Goal: Use online tool/utility: Utilize a website feature to perform a specific function

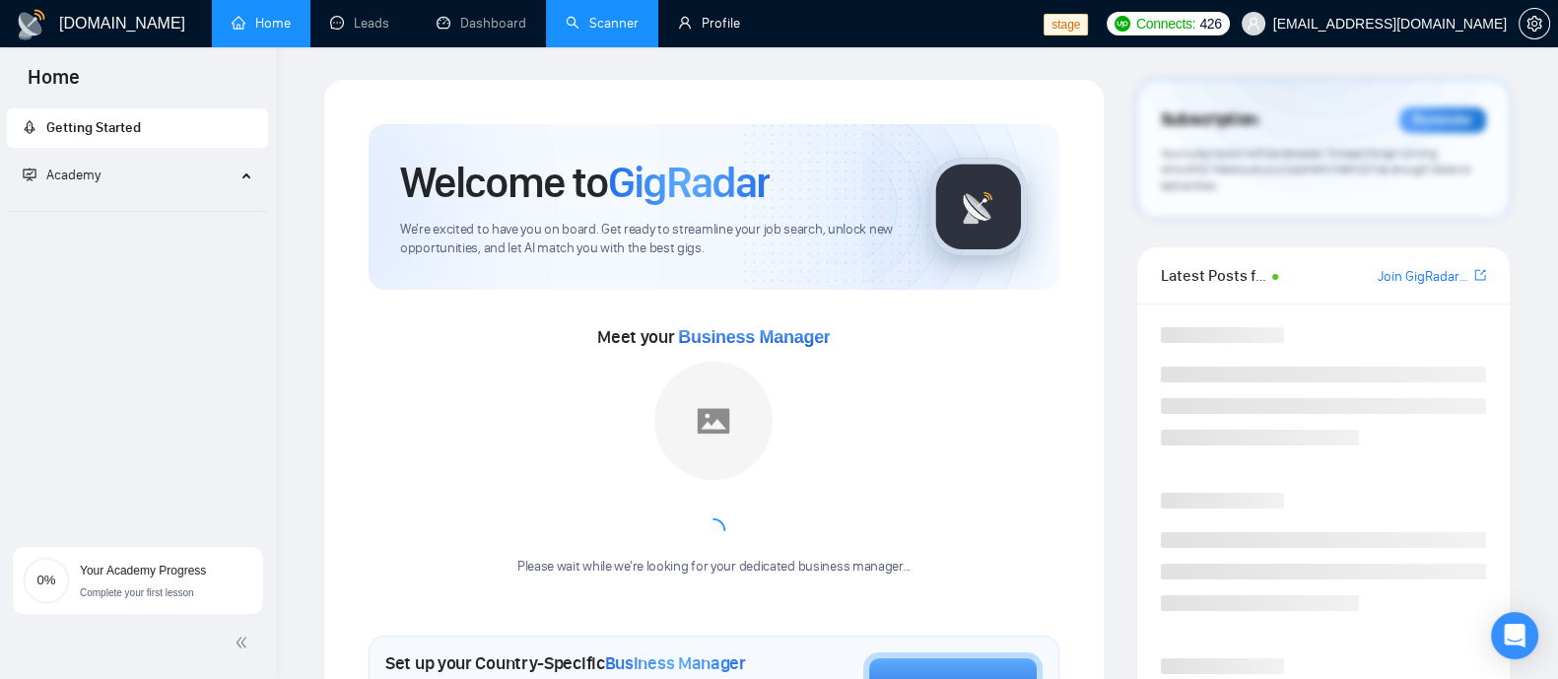
click at [616, 25] on link "Scanner" at bounding box center [602, 23] width 73 height 17
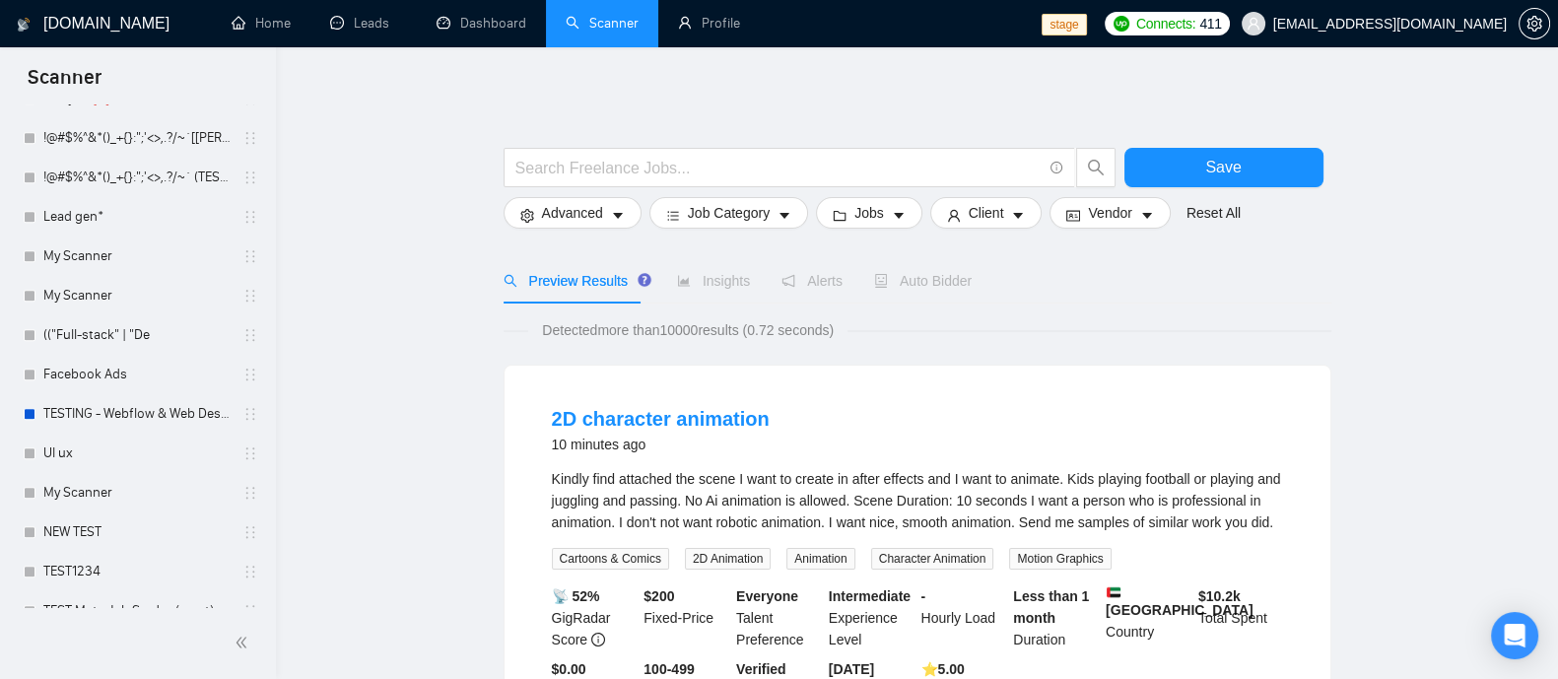
scroll to position [2039, 0]
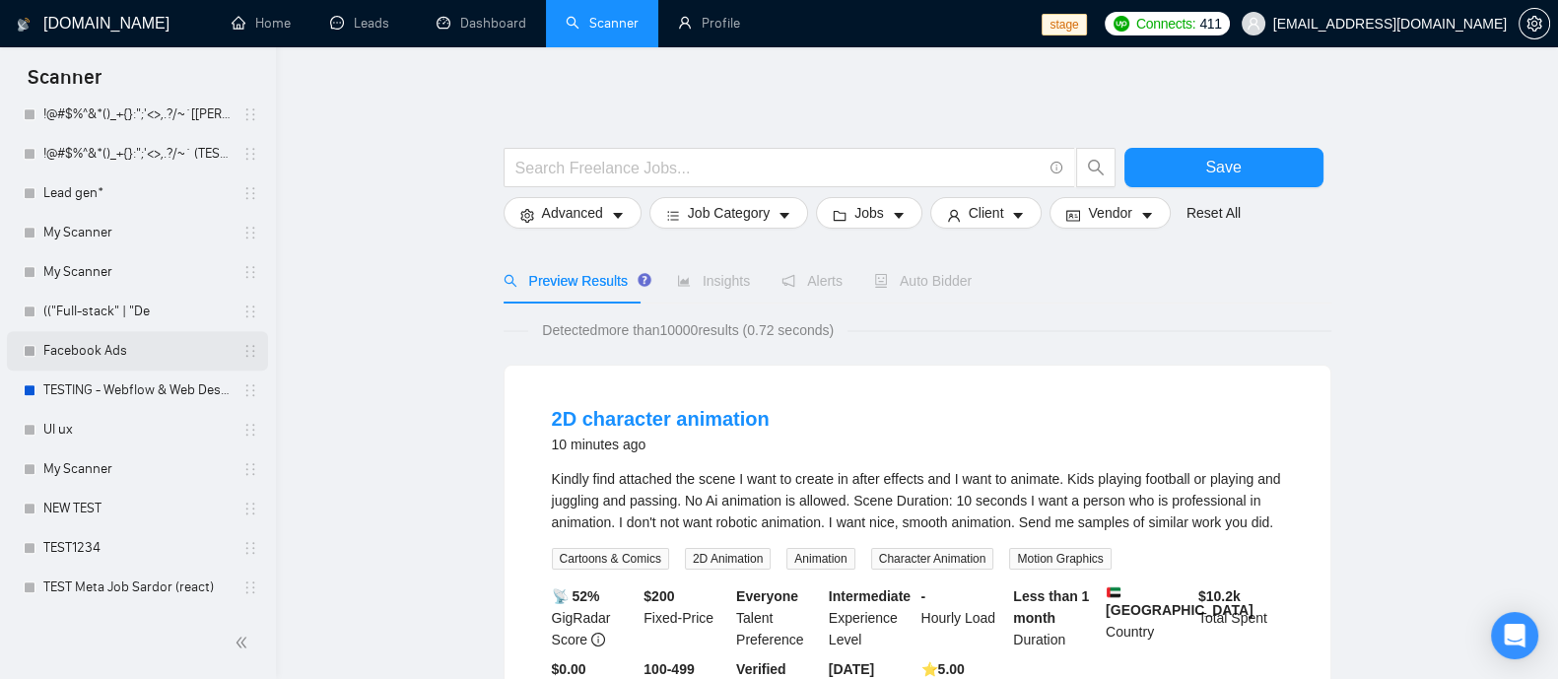
click at [130, 348] on link "Facebook Ads" at bounding box center [136, 350] width 187 height 39
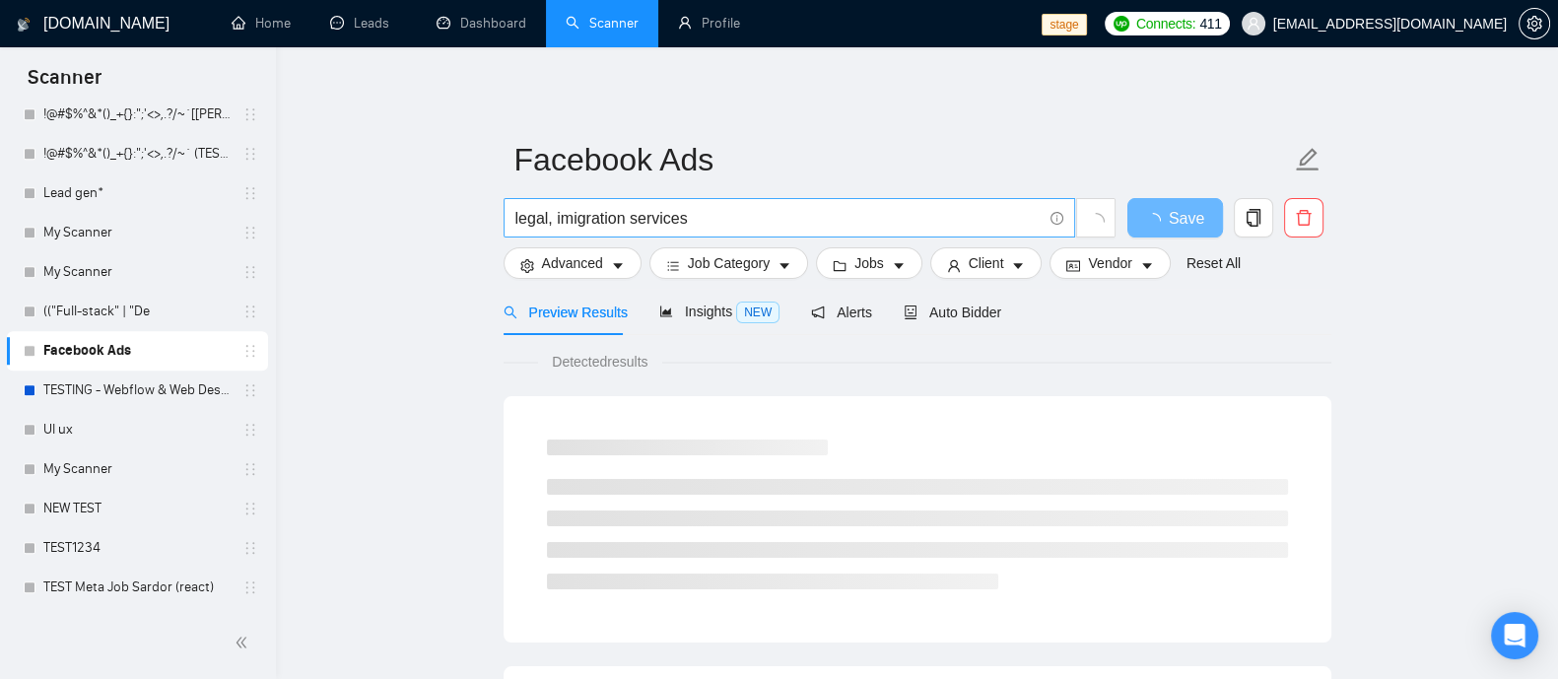
click at [694, 225] on input "legal, imigration services" at bounding box center [779, 218] width 526 height 25
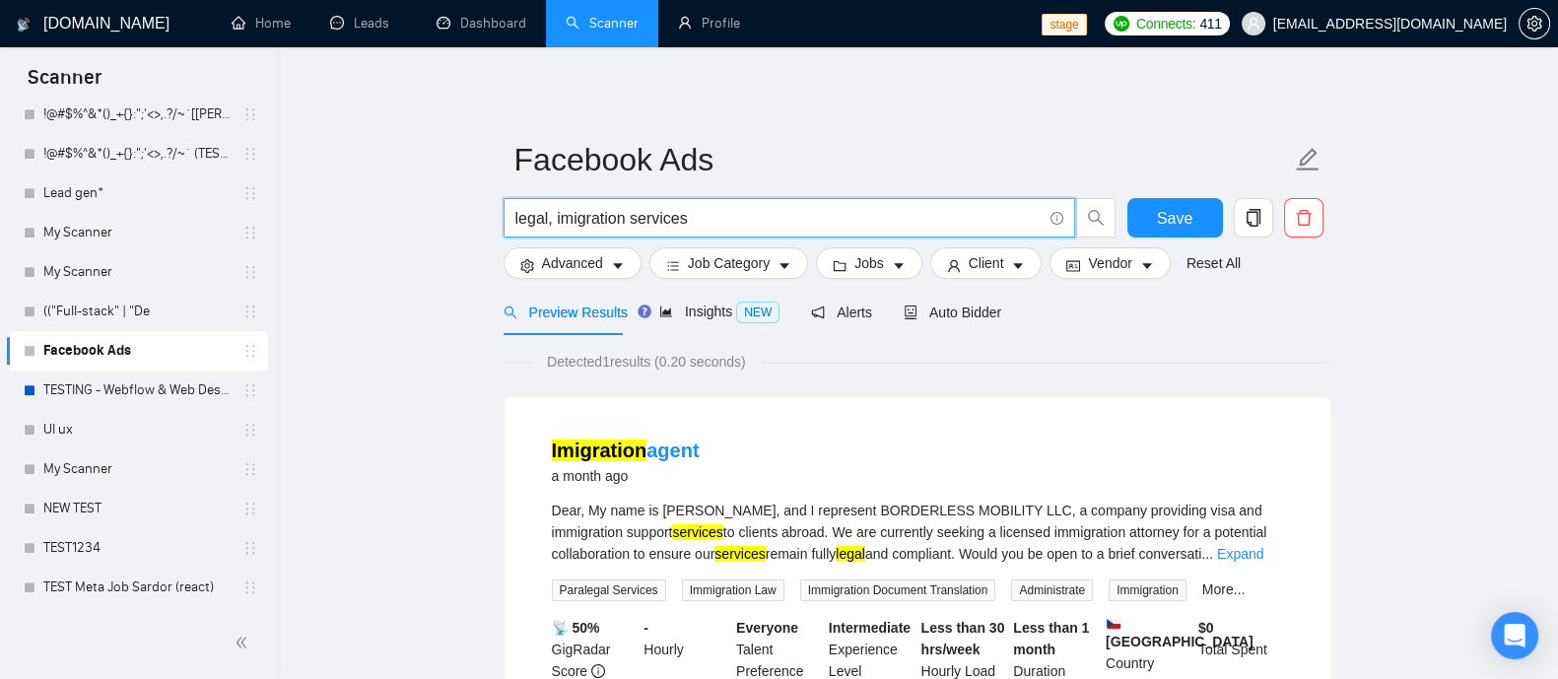
drag, startPoint x: 734, startPoint y: 216, endPoint x: 508, endPoint y: 232, distance: 227.3
click at [508, 232] on span "legal, imigration services" at bounding box center [790, 217] width 572 height 39
type input "web development"
click at [1168, 199] on button "Save" at bounding box center [1176, 217] width 96 height 39
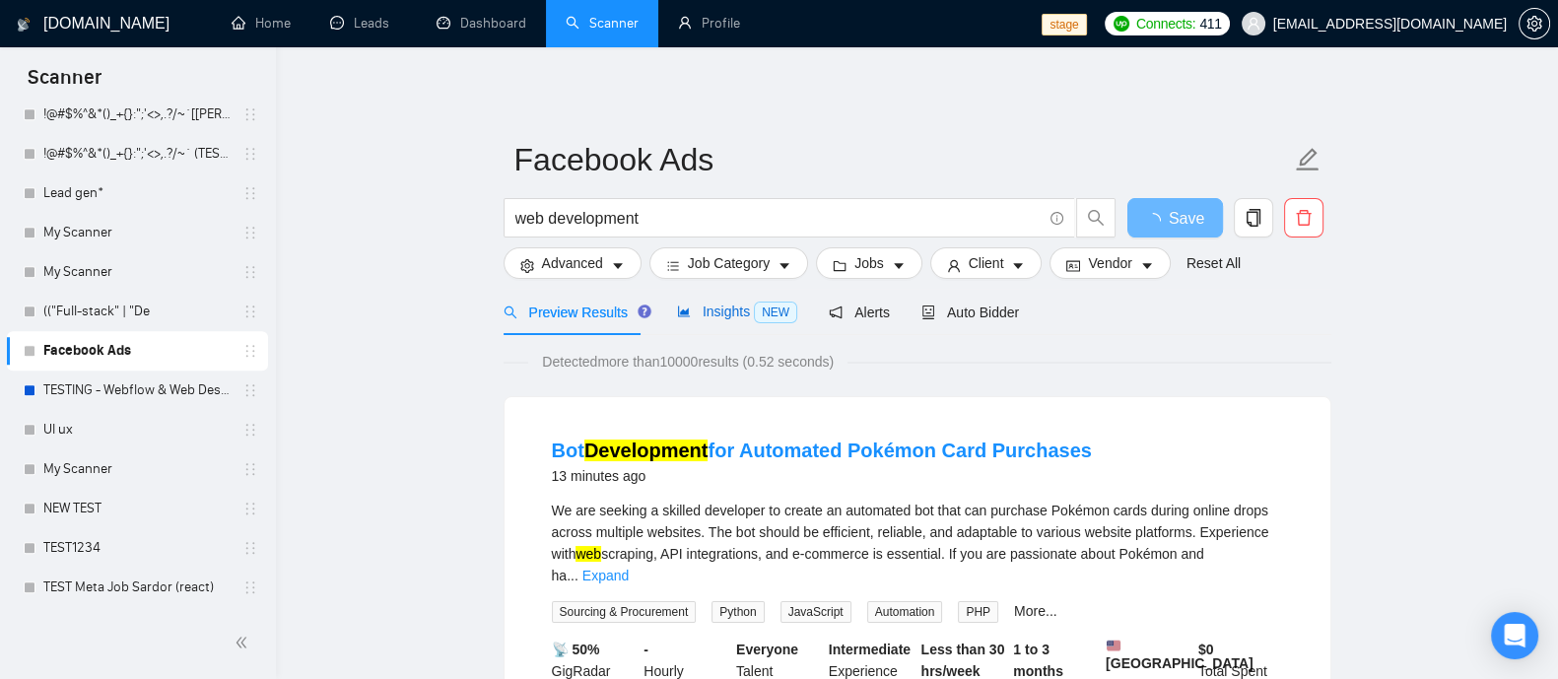
click at [734, 317] on span "Insights NEW" at bounding box center [737, 312] width 120 height 16
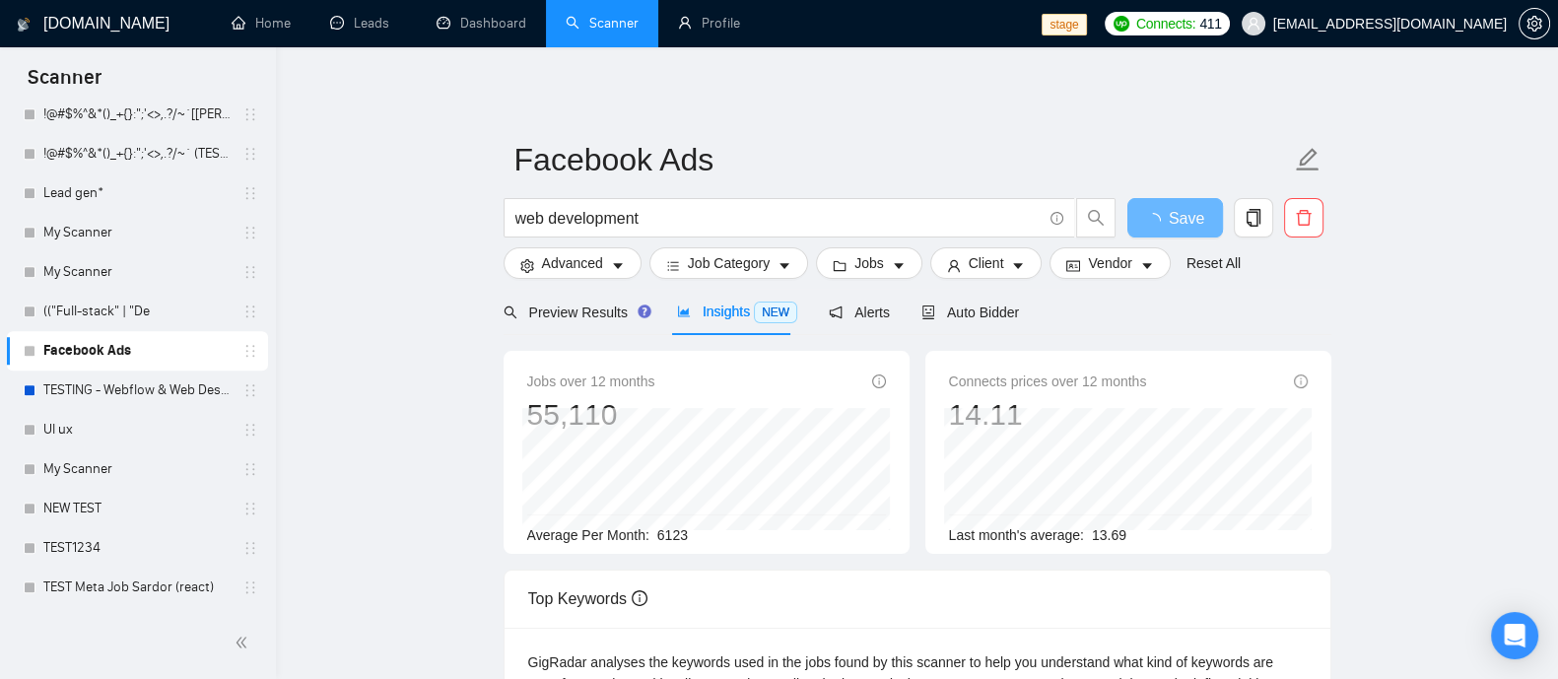
scroll to position [122, 0]
